Goal: Information Seeking & Learning: Learn about a topic

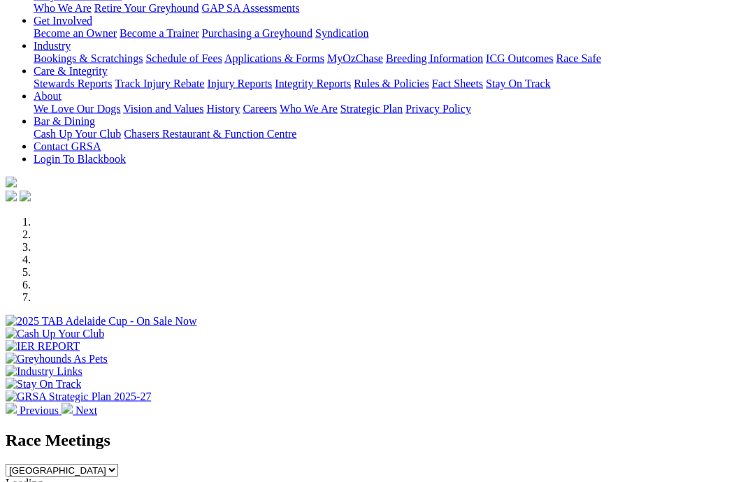
scroll to position [226, 0]
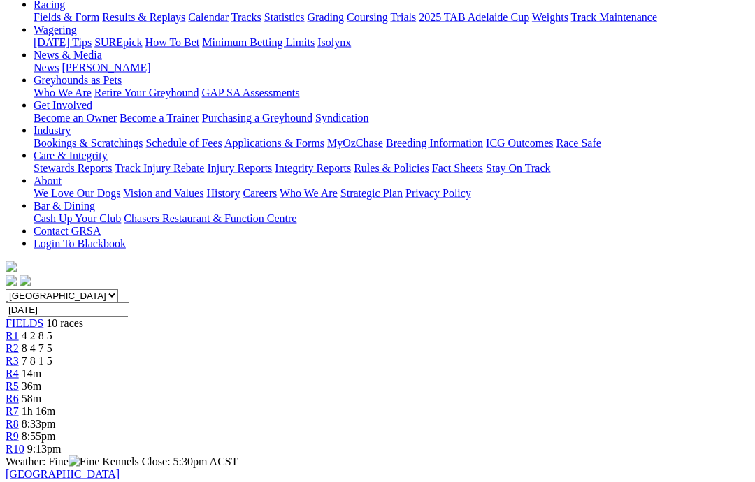
scroll to position [167, 0]
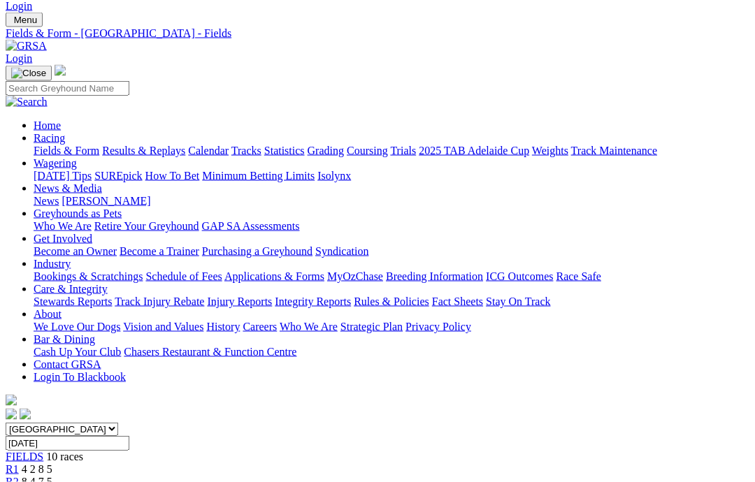
scroll to position [23, 0]
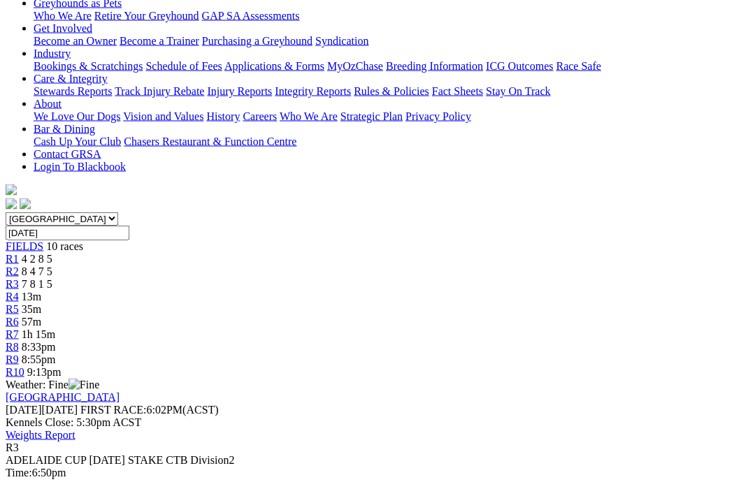
scroll to position [245, 0]
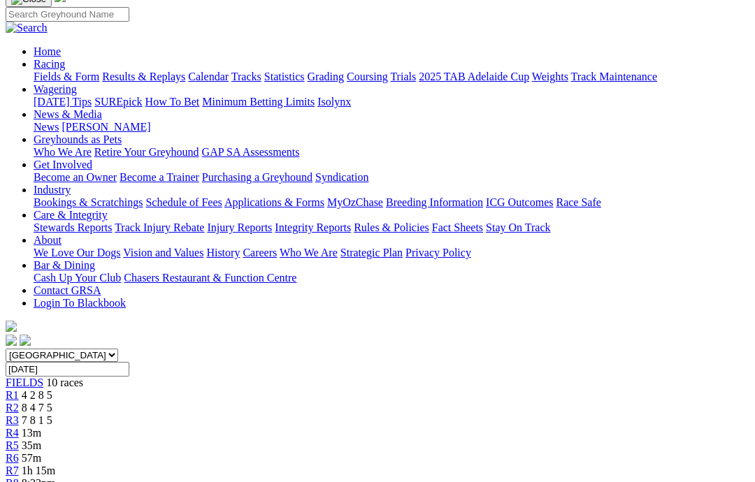
scroll to position [106, 0]
